Goal: Information Seeking & Learning: Learn about a topic

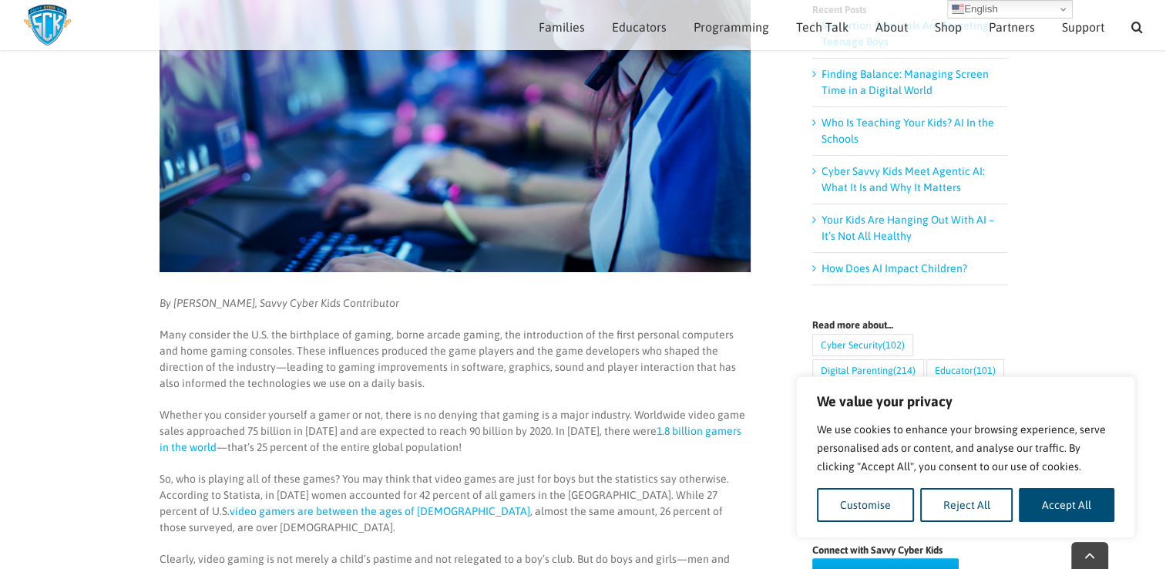
scroll to position [409, 0]
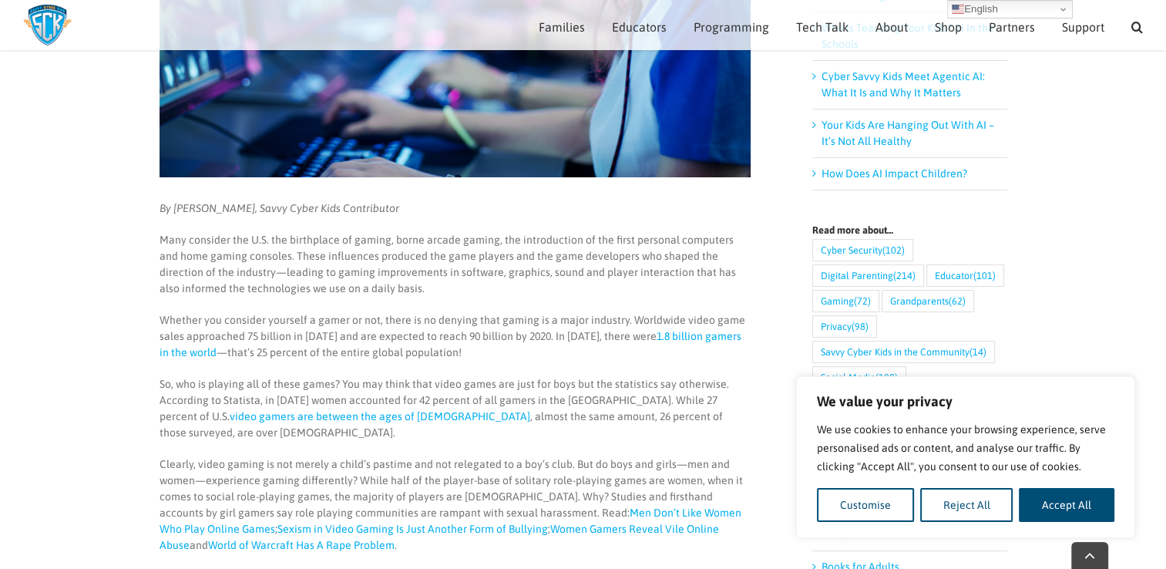
click at [513, 258] on p "Many consider the U.S. the birthplace of gaming, borne arcade gaming, the intro…" at bounding box center [455, 264] width 591 height 65
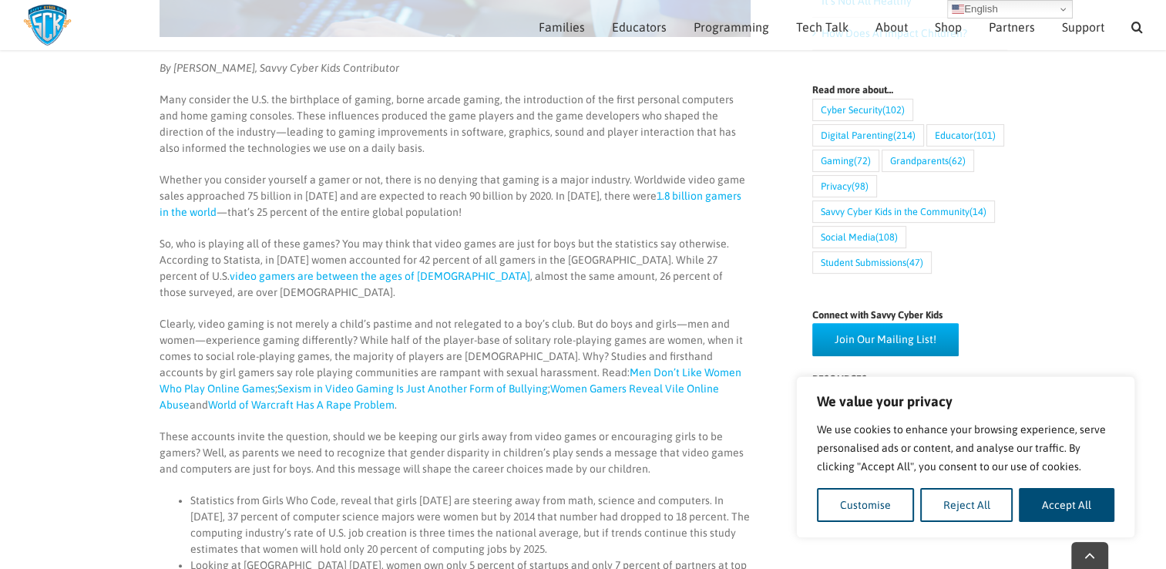
scroll to position [589, 0]
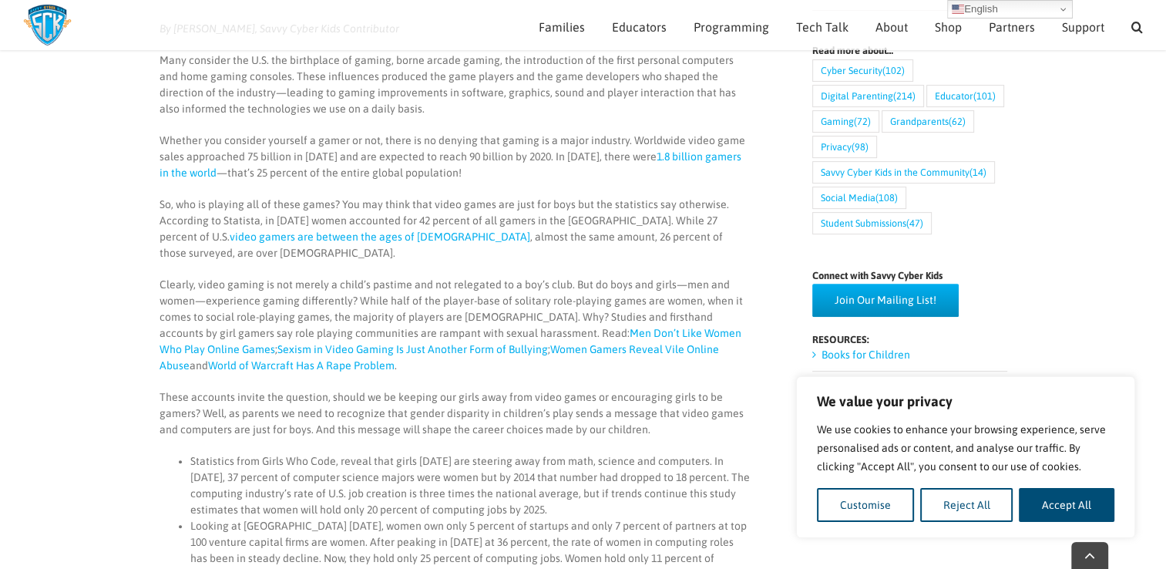
click at [411, 281] on p "Clearly, video gaming is not merely a child’s pastime and not relegated to a bo…" at bounding box center [455, 325] width 591 height 97
click at [447, 136] on p "Whether you consider yourself a gamer or not, there is no denying that gaming i…" at bounding box center [455, 157] width 591 height 49
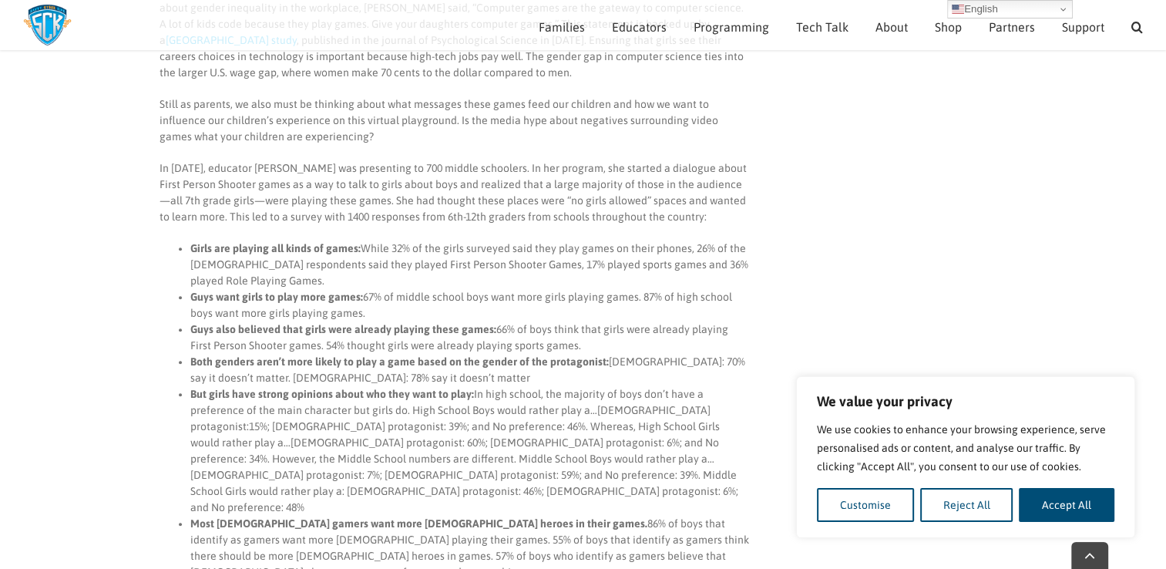
scroll to position [1308, 0]
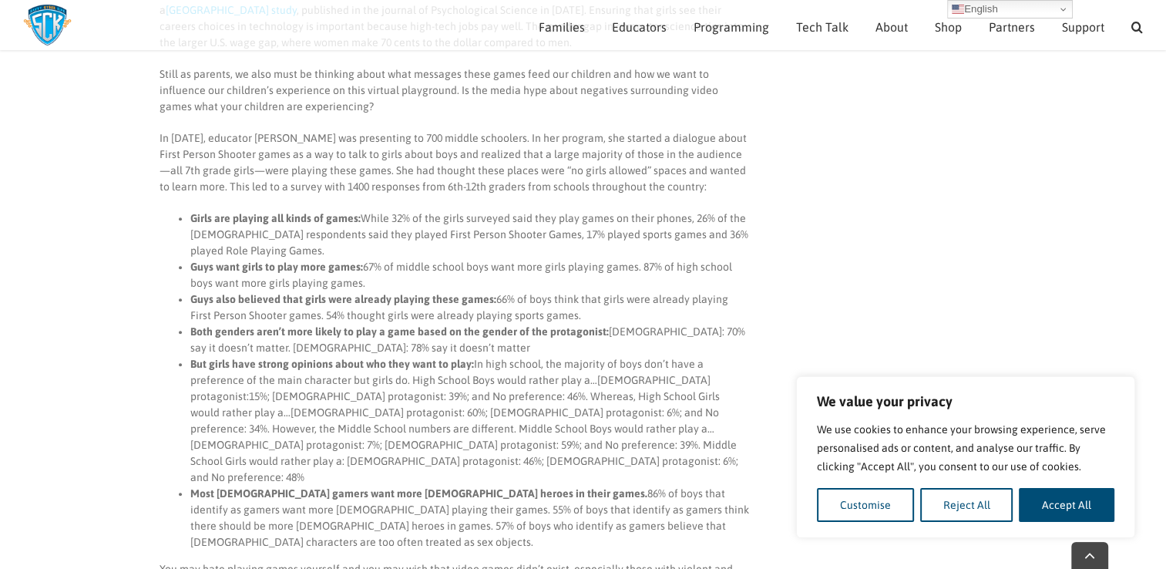
click at [237, 293] on strong "Guys also believed that girls were already playing these games:" at bounding box center [343, 299] width 306 height 12
click at [234, 224] on li "Girls are playing all kinds of games: While 32% of the girls surveyed said they…" at bounding box center [470, 234] width 560 height 49
click at [250, 227] on li "Girls are playing all kinds of games: While 32% of the girls surveyed said they…" at bounding box center [470, 234] width 560 height 49
click at [301, 217] on li "Girls are playing all kinds of games: While 32% of the girls surveyed said they…" at bounding box center [470, 234] width 560 height 49
click at [302, 233] on li "Girls are playing all kinds of games: While 32% of the girls surveyed said they…" at bounding box center [470, 234] width 560 height 49
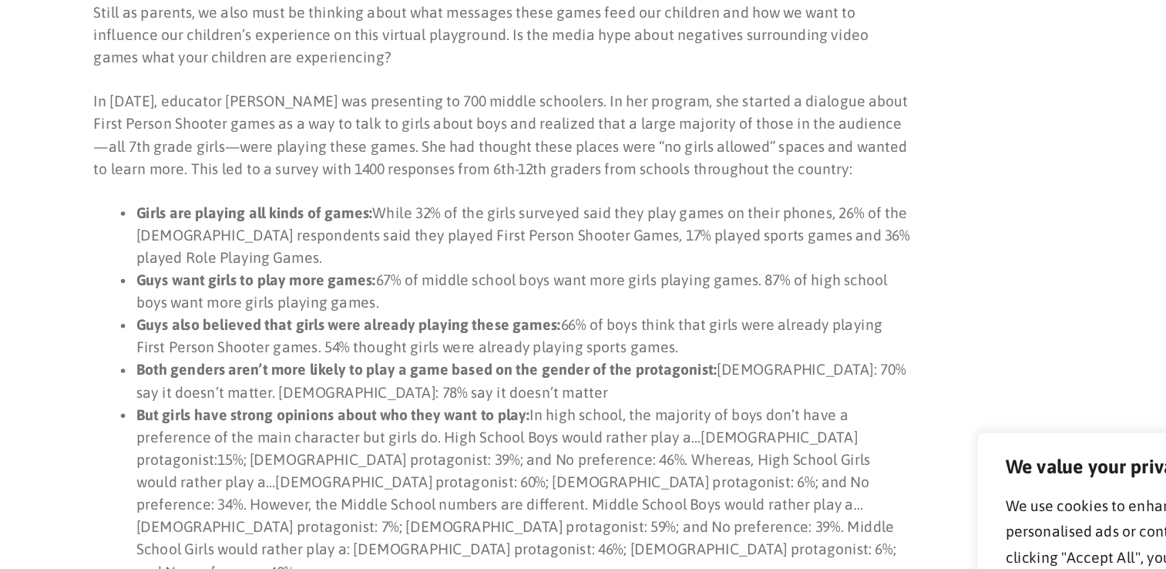
scroll to position [1344, 0]
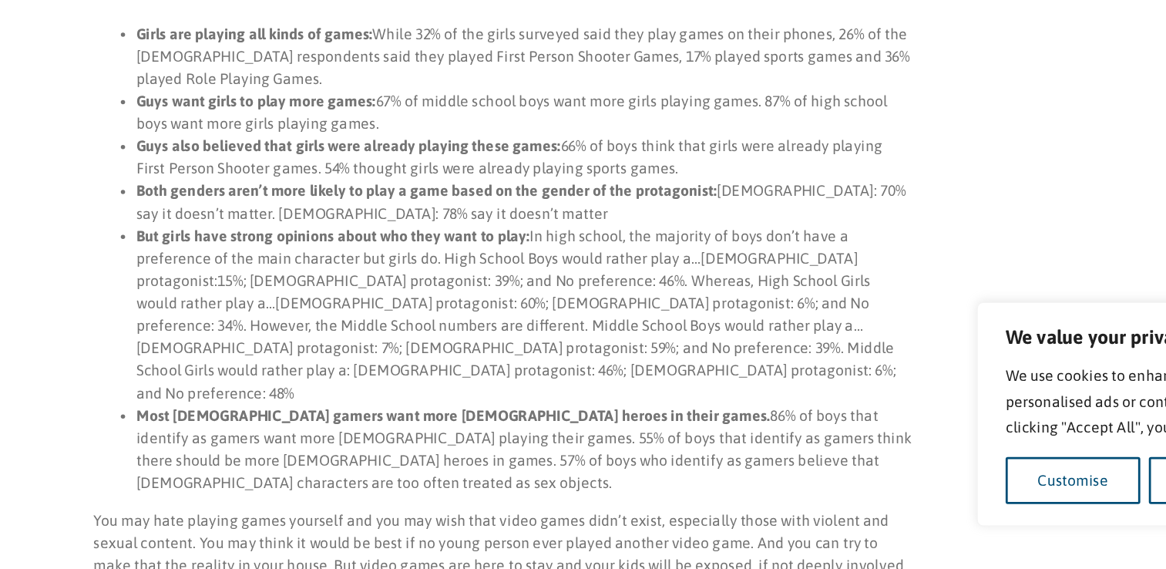
click at [291, 398] on li "But girls have strong opinions about who they want to play: In high school, the…" at bounding box center [470, 385] width 560 height 129
click at [392, 372] on li "But girls have strong opinions about who they want to play: In high school, the…" at bounding box center [470, 385] width 560 height 129
